Goal: Task Accomplishment & Management: Manage account settings

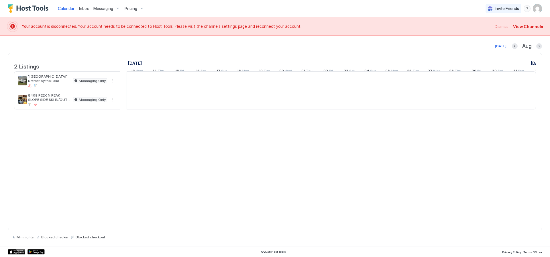
scroll to position [0, 318]
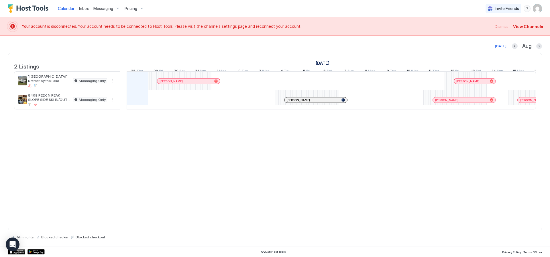
click at [526, 25] on span "View Channels" at bounding box center [528, 26] width 30 height 6
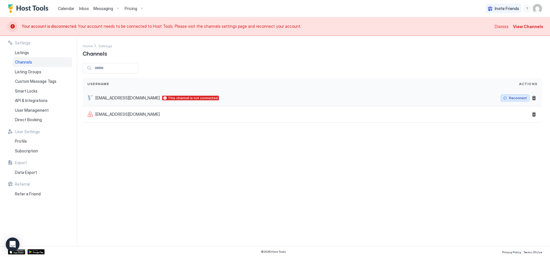
click at [516, 96] on div "Reconnect" at bounding box center [518, 97] width 18 height 5
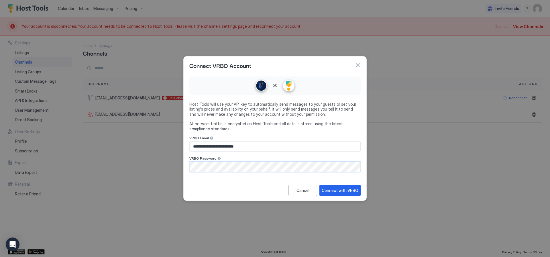
click at [305, 226] on div at bounding box center [275, 128] width 550 height 257
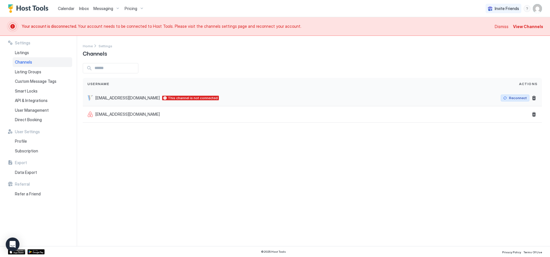
click at [506, 96] on button "Reconnect" at bounding box center [514, 97] width 29 height 7
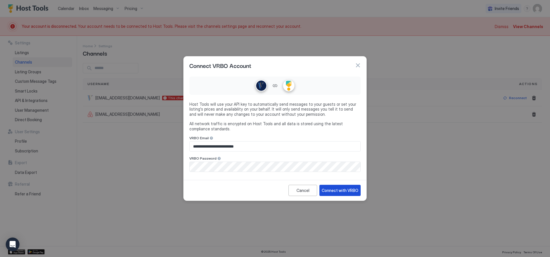
click at [344, 187] on div "Connect with VRBO" at bounding box center [339, 190] width 37 height 6
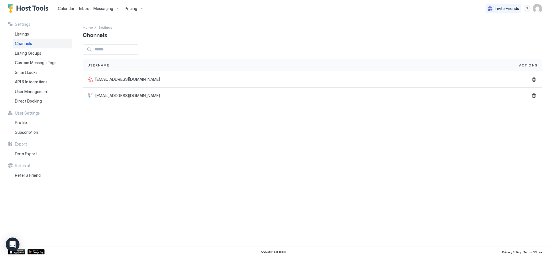
click at [67, 6] on span "Calendar" at bounding box center [66, 8] width 17 height 5
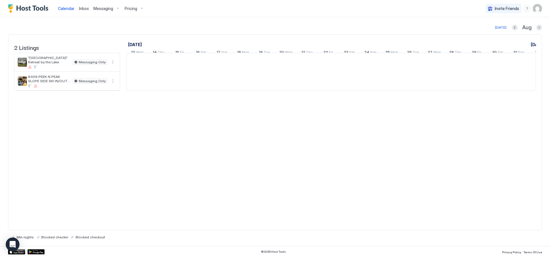
scroll to position [0, 318]
